Goal: Information Seeking & Learning: Learn about a topic

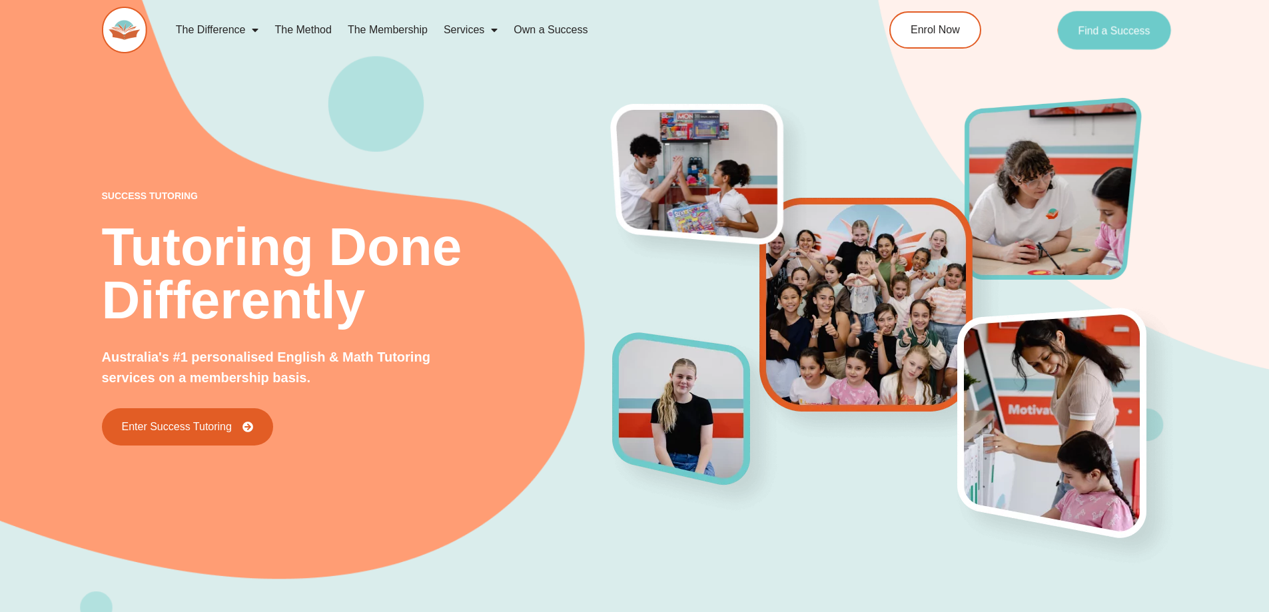
click at [1131, 41] on link "Find a Success" at bounding box center [1115, 30] width 114 height 39
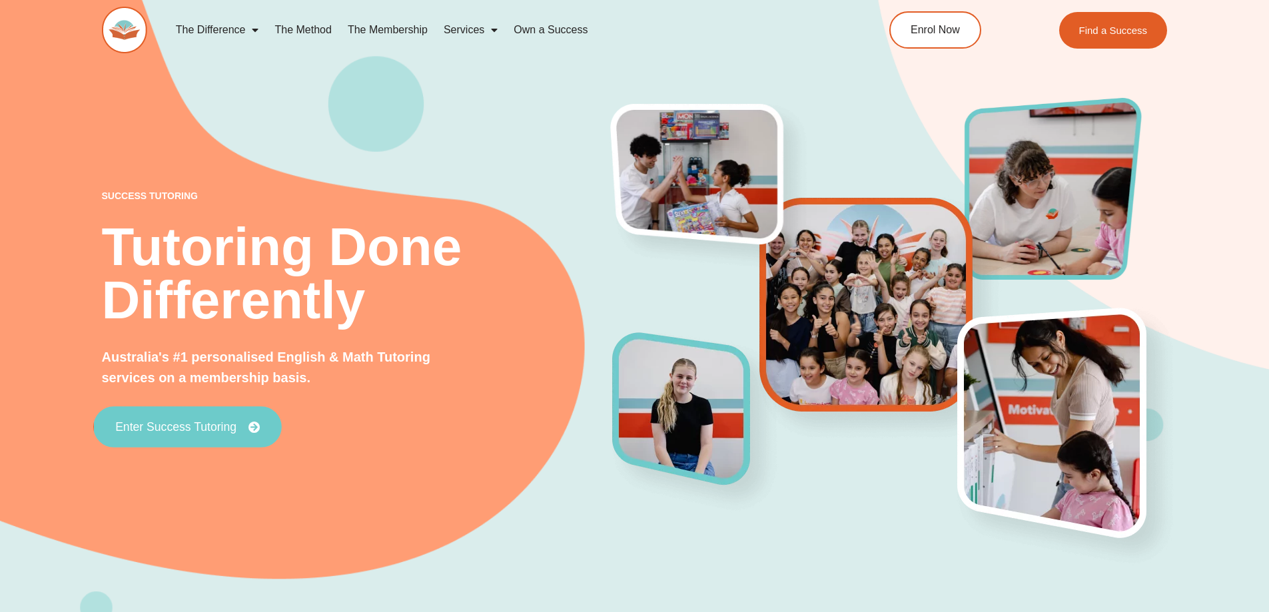
click at [185, 420] on link "Enter Success Tutoring" at bounding box center [187, 426] width 189 height 41
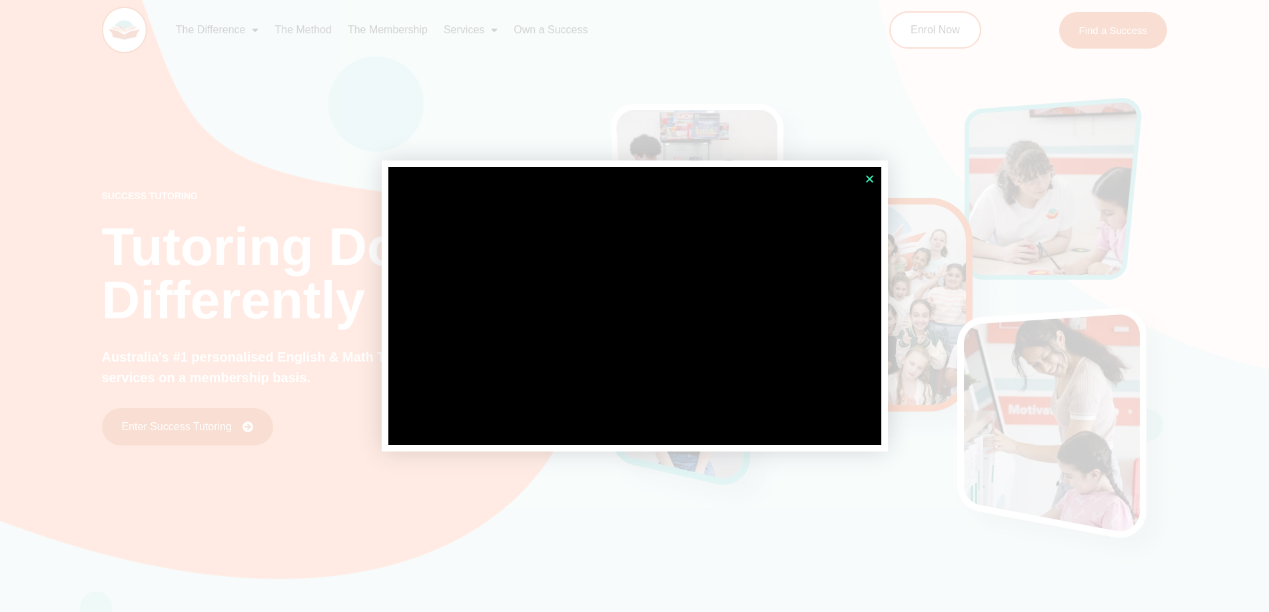
click at [867, 180] on icon "Close" at bounding box center [870, 179] width 10 height 10
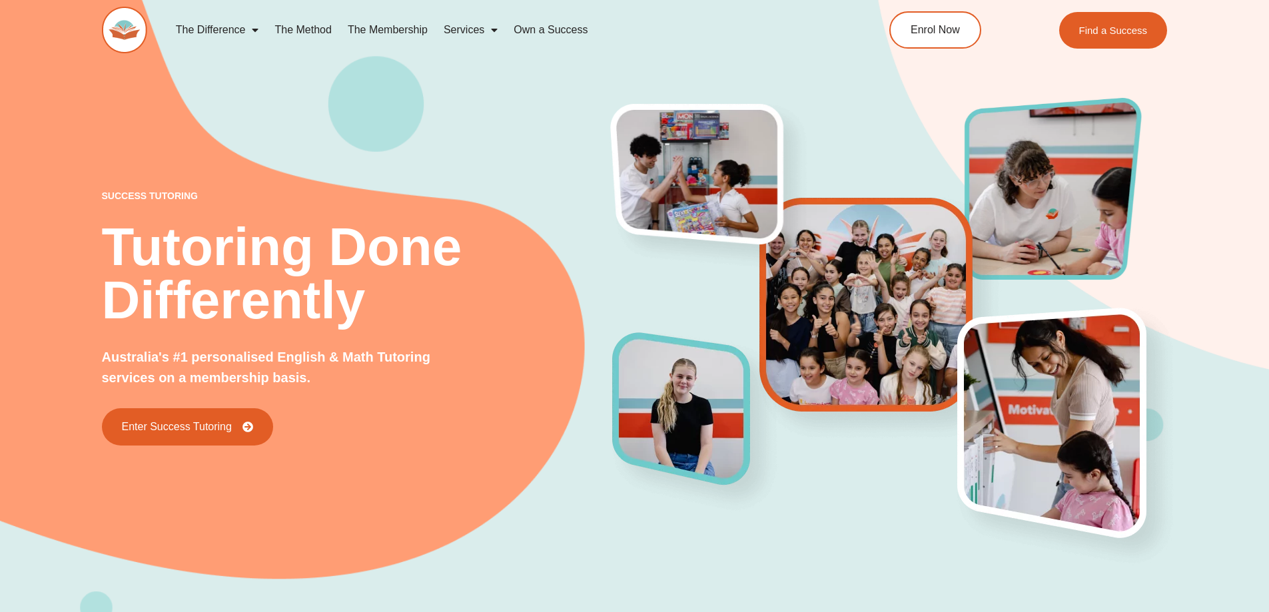
click at [307, 30] on link "The Method" at bounding box center [302, 30] width 73 height 31
click at [308, 24] on link "The Method" at bounding box center [302, 30] width 73 height 31
